Goal: Transaction & Acquisition: Book appointment/travel/reservation

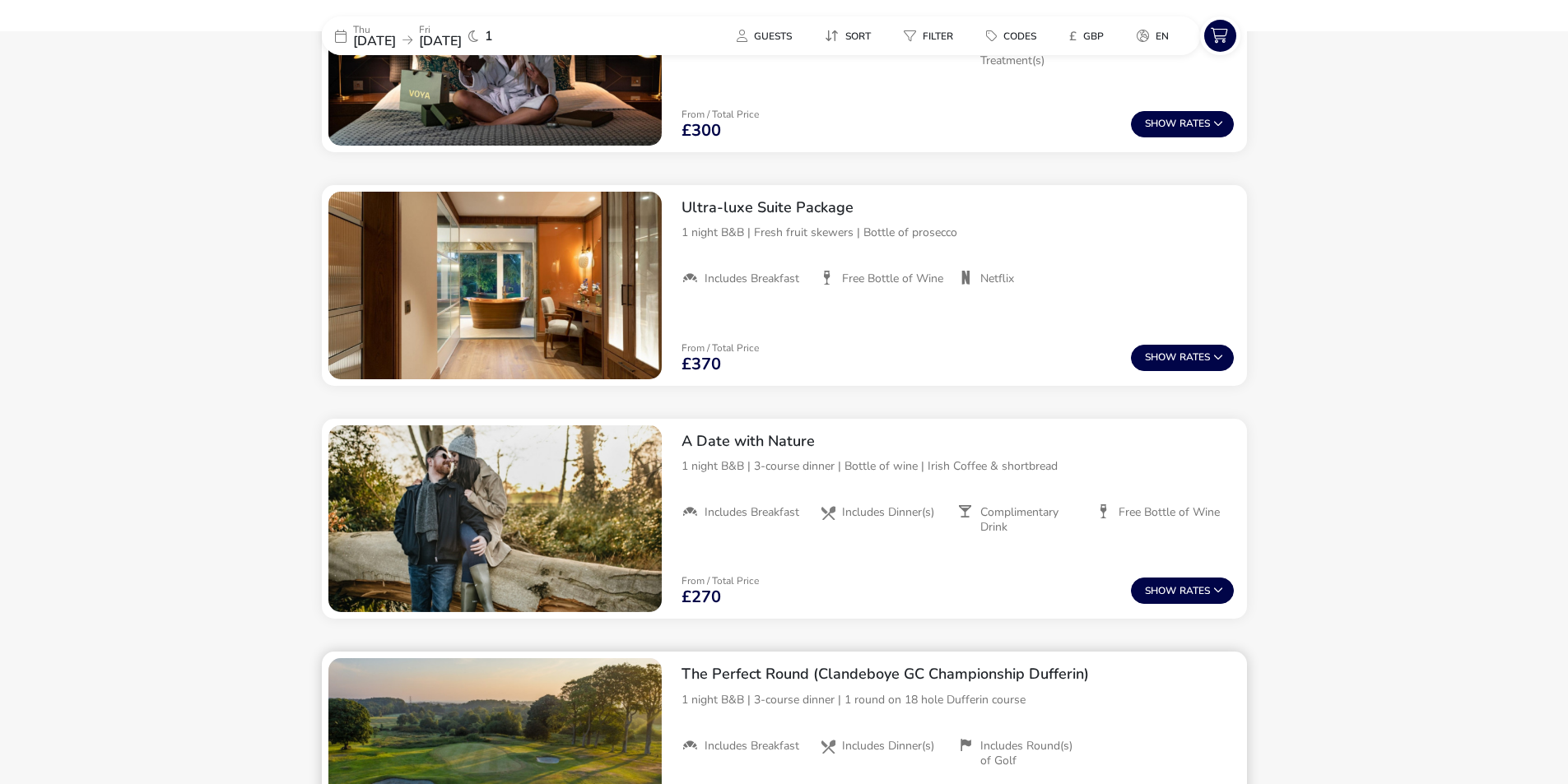
scroll to position [1146, 0]
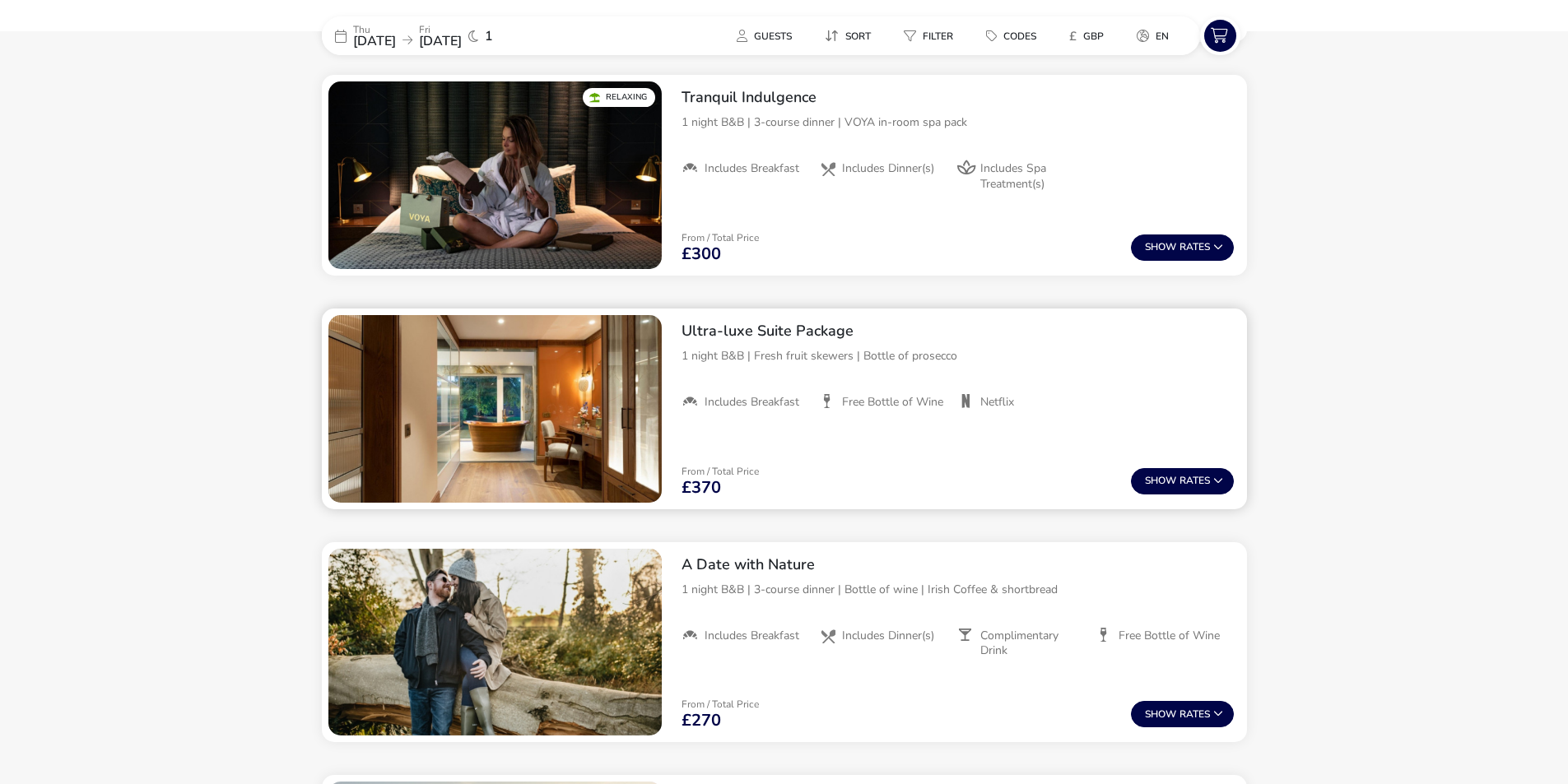
click at [924, 337] on h2 "Ultra-luxe Suite Package" at bounding box center [958, 331] width 553 height 19
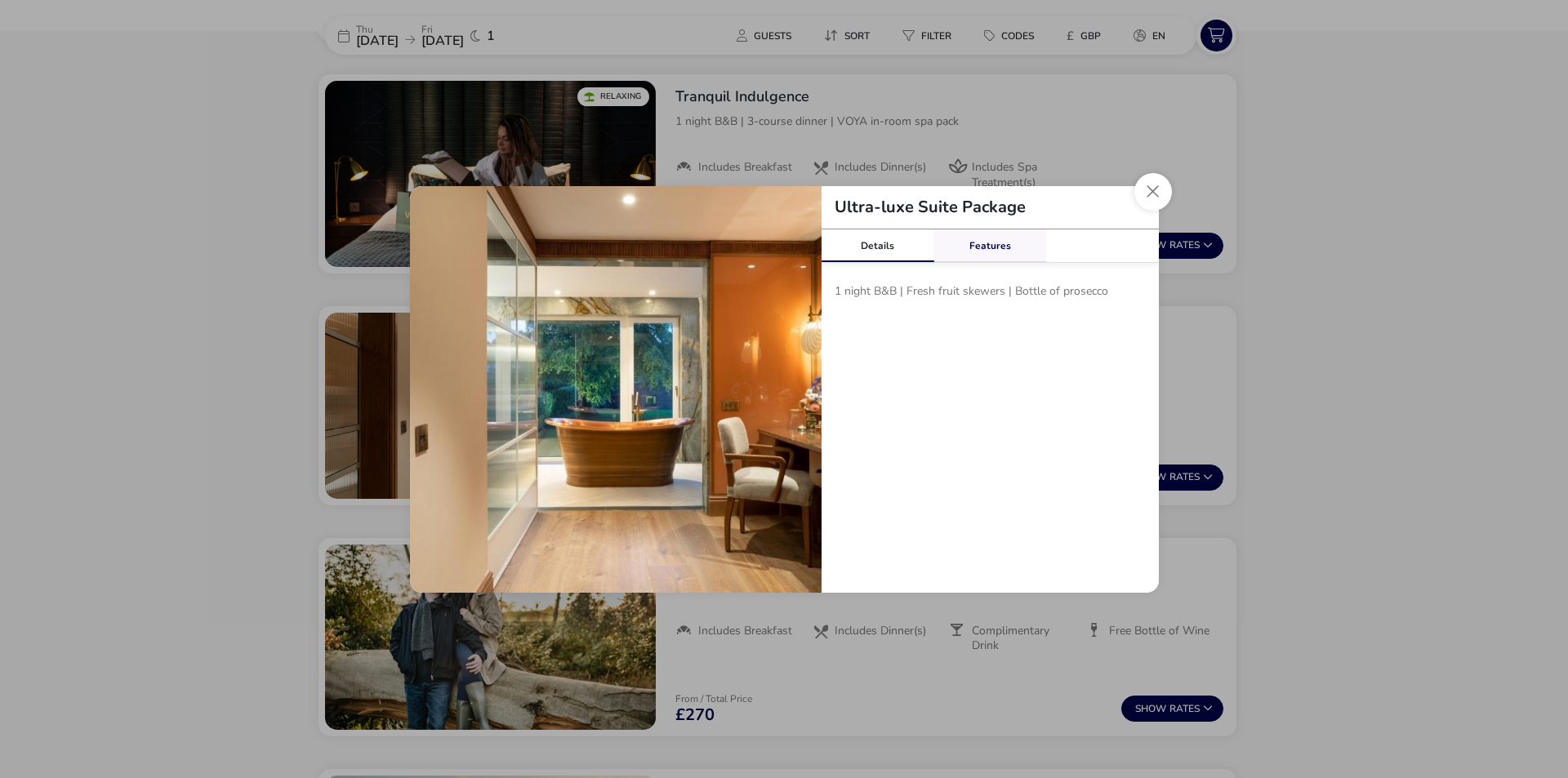
click at [995, 245] on link "Features" at bounding box center [989, 245] width 113 height 32
click at [889, 241] on link "Details" at bounding box center [877, 245] width 113 height 32
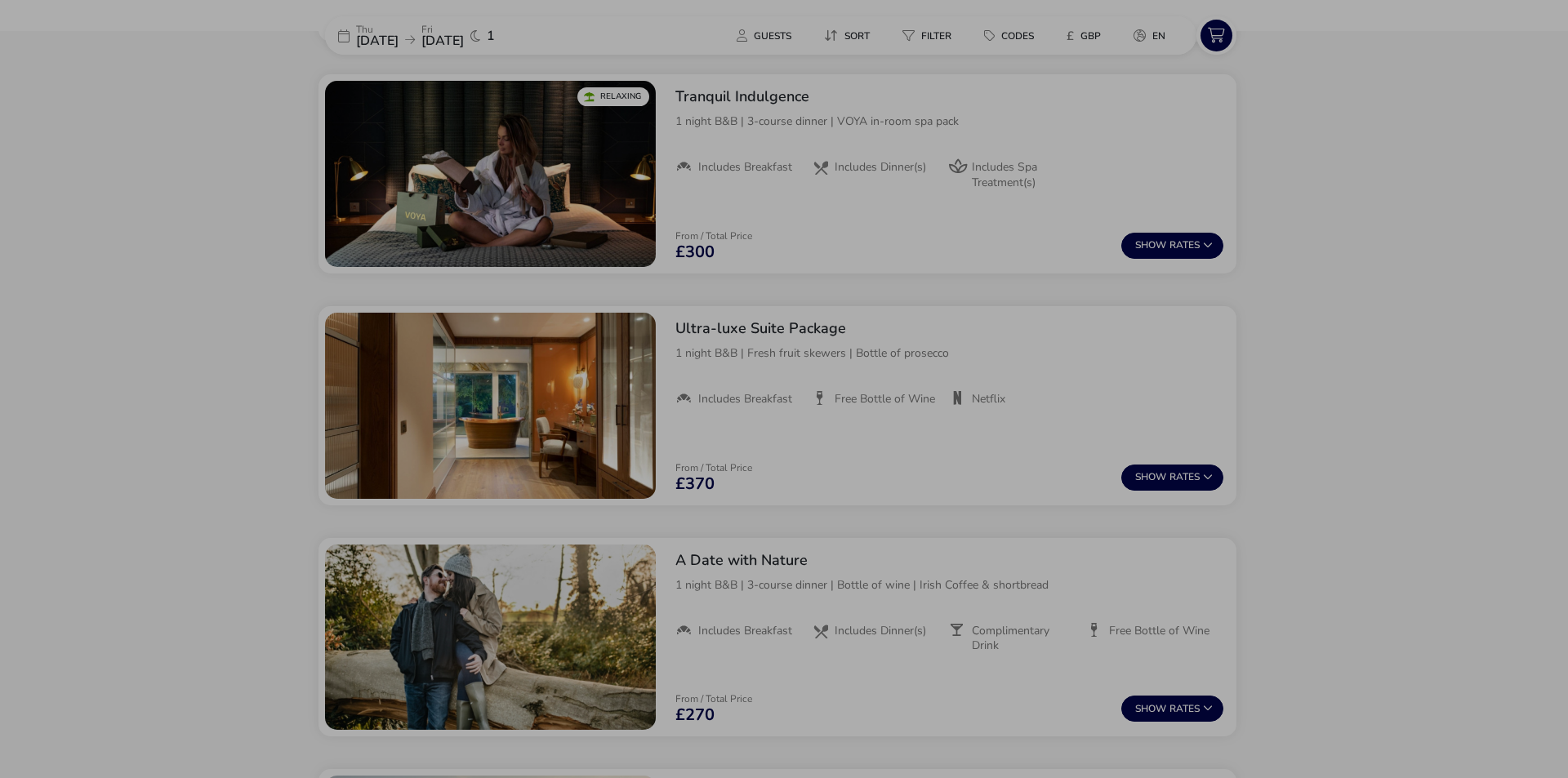
click at [70, 195] on div "Ultra-luxe Suite Package Details Features 1 night B&B | Fresh fruit skewers | B…" at bounding box center [784, 389] width 1568 height 778
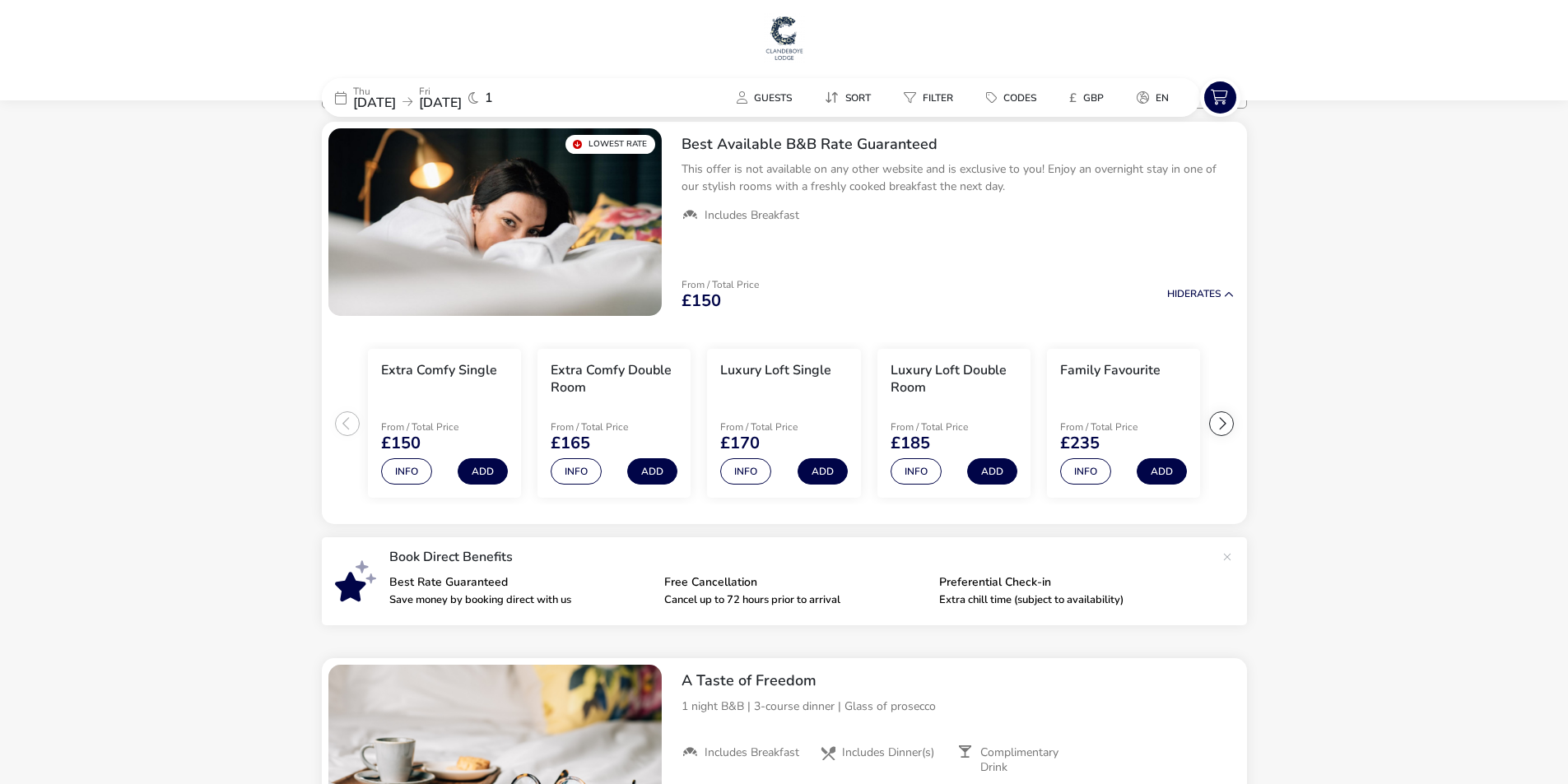
scroll to position [0, 0]
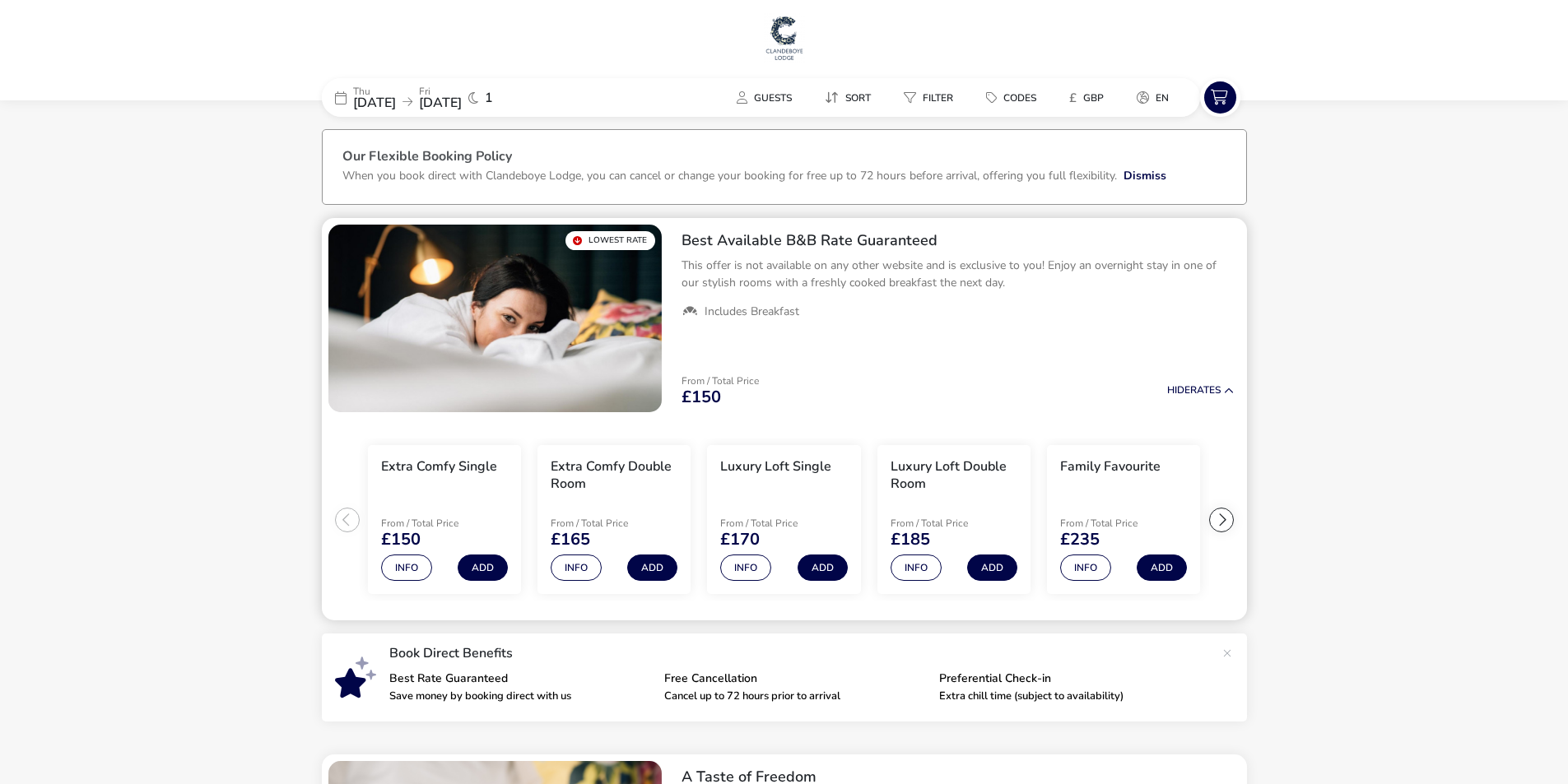
click at [1221, 519] on div at bounding box center [1221, 520] width 25 height 25
click at [1085, 463] on h3 "Lounge Suite" at bounding box center [1100, 466] width 80 height 17
